Goal: Transaction & Acquisition: Subscribe to service/newsletter

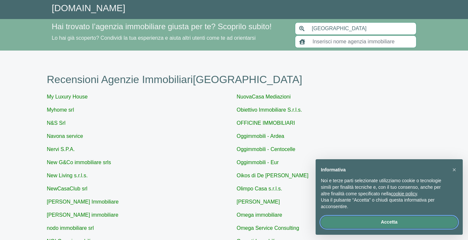
click at [388, 221] on button "Accetta" at bounding box center [389, 223] width 137 height 12
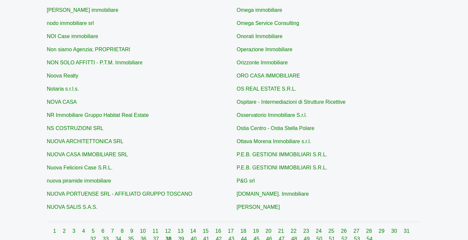
scroll to position [131, 0]
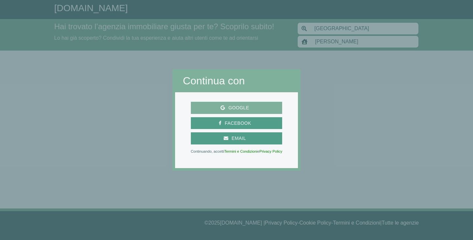
click at [238, 107] on span "Google" at bounding box center [238, 108] width 27 height 8
